Goal: Check status

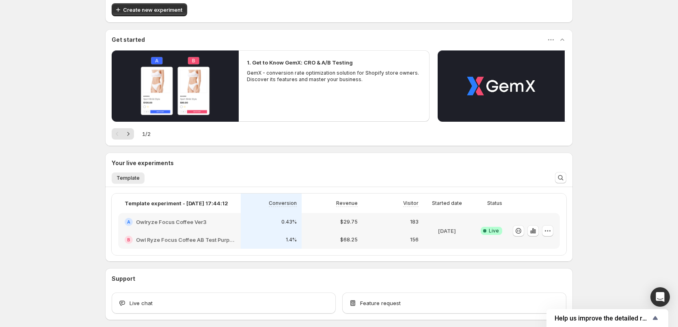
scroll to position [82, 0]
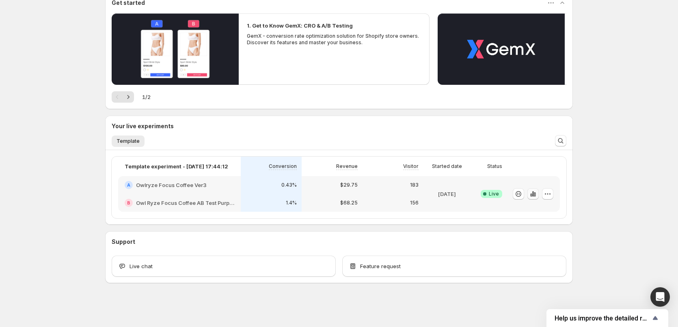
click at [534, 195] on icon "button" at bounding box center [534, 193] width 2 height 5
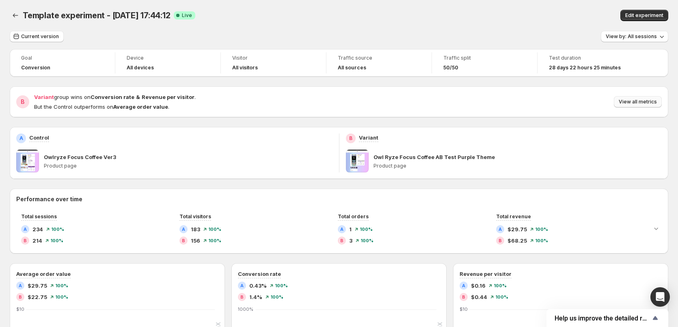
click at [648, 102] on span "View all metrics" at bounding box center [638, 102] width 38 height 6
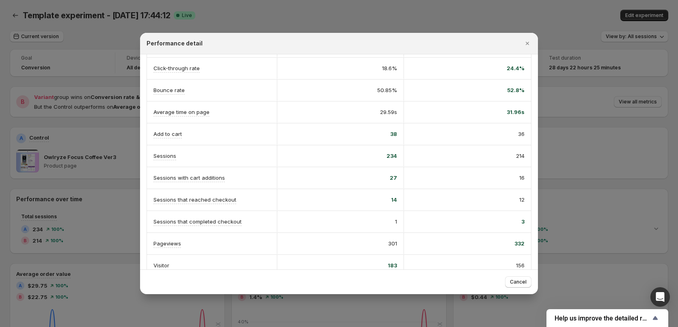
scroll to position [149, 0]
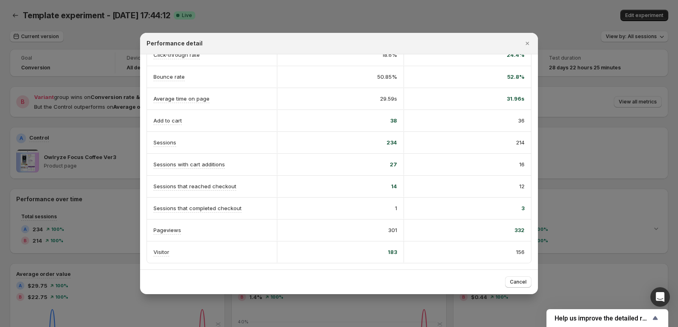
click at [559, 139] on div at bounding box center [339, 163] width 678 height 327
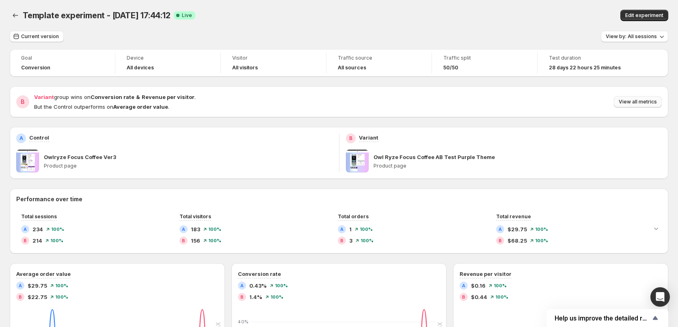
click at [636, 100] on span "View all metrics" at bounding box center [638, 102] width 38 height 6
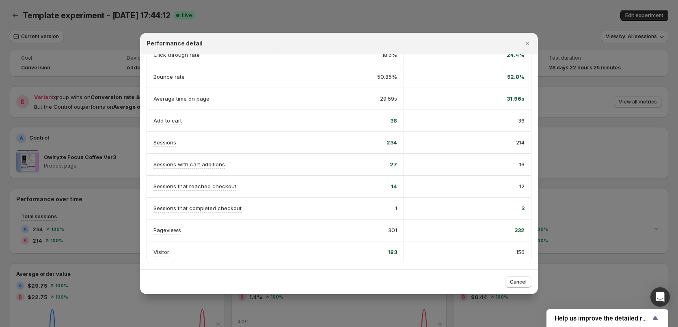
click at [585, 112] on div at bounding box center [339, 163] width 678 height 327
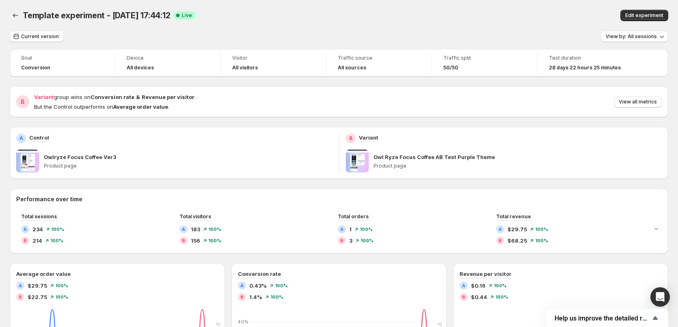
click at [564, 64] on div "28 days 22 hours 25 minutes" at bounding box center [590, 68] width 83 height 8
click at [635, 102] on span "View all metrics" at bounding box center [638, 102] width 38 height 6
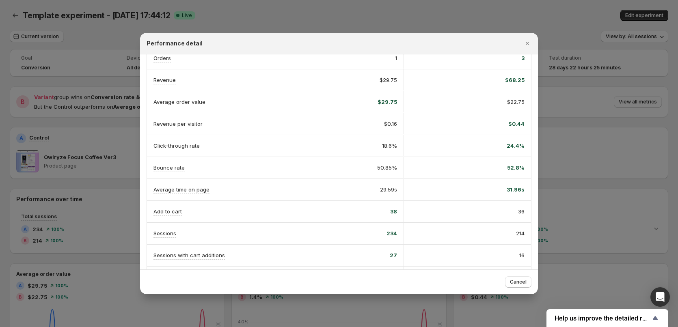
scroll to position [0, 0]
